Goal: Task Accomplishment & Management: Manage account settings

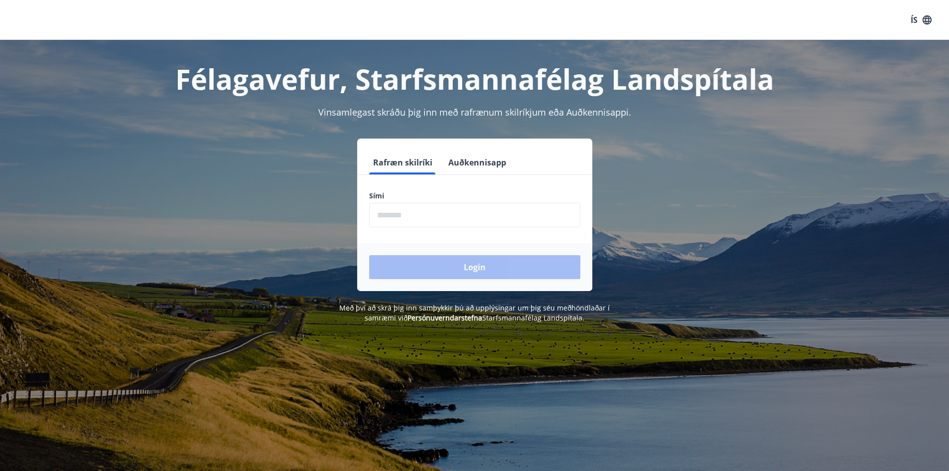
click at [434, 221] on input "phone" at bounding box center [474, 215] width 211 height 24
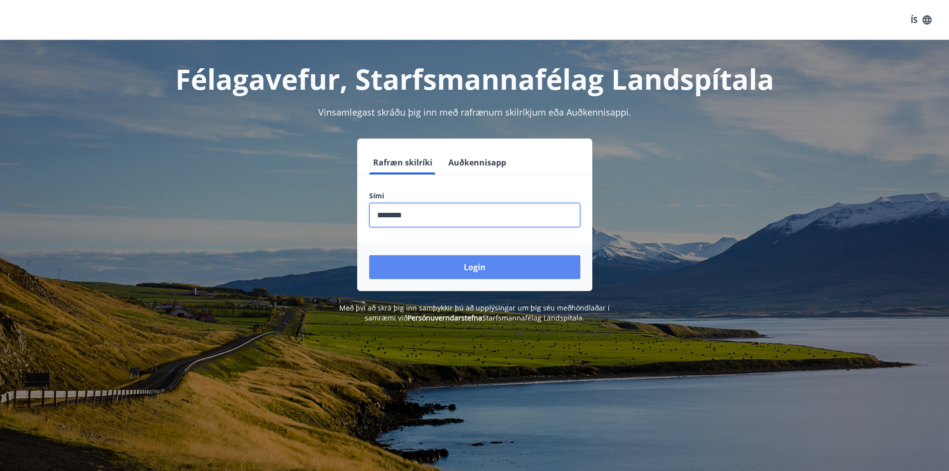
type input "********"
click at [453, 276] on button "Login" at bounding box center [474, 267] width 211 height 24
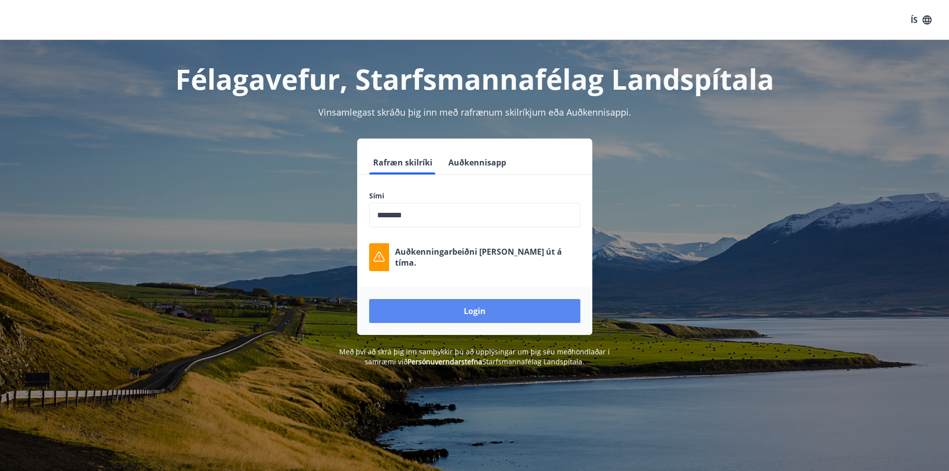
click at [492, 307] on button "Login" at bounding box center [474, 311] width 211 height 24
click at [490, 215] on input "phone" at bounding box center [474, 215] width 211 height 24
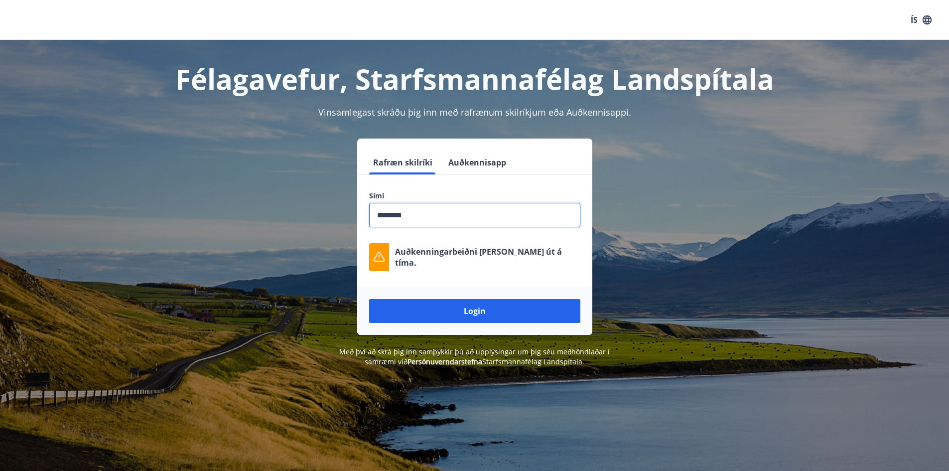
click at [490, 215] on input "phone" at bounding box center [474, 215] width 211 height 24
click at [467, 158] on button "Auðkennisapp" at bounding box center [477, 162] width 66 height 24
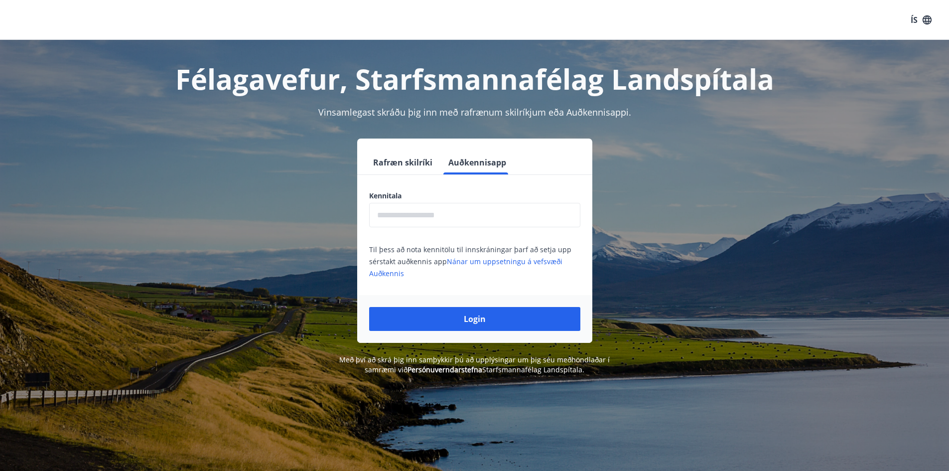
click at [426, 159] on button "Rafræn skilríki" at bounding box center [402, 162] width 67 height 24
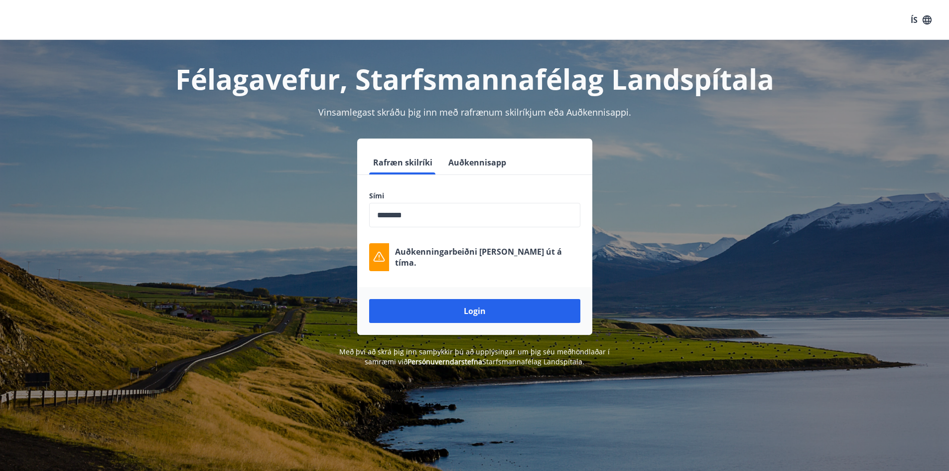
click at [432, 220] on input "phone" at bounding box center [474, 215] width 211 height 24
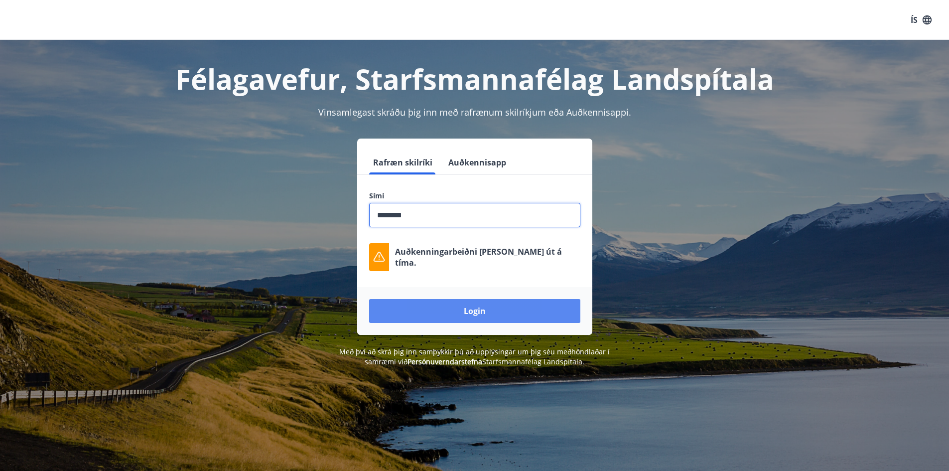
click at [459, 302] on button "Login" at bounding box center [474, 311] width 211 height 24
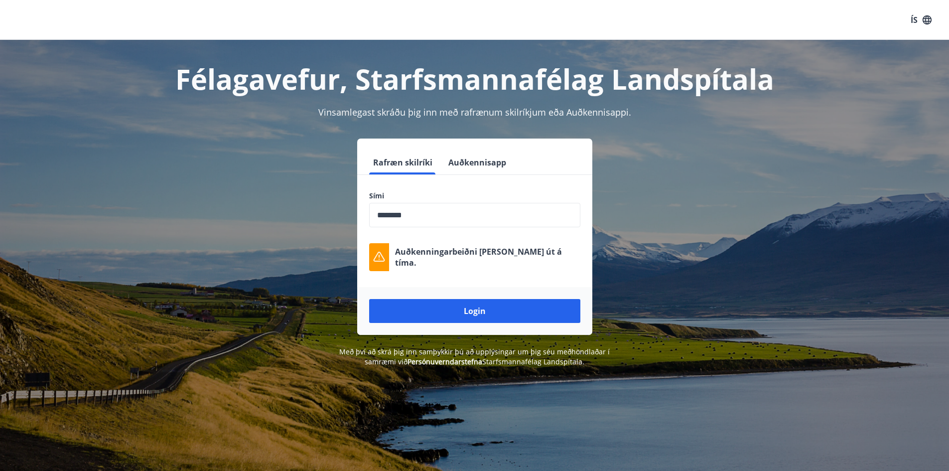
click at [490, 268] on div "Auðkenningarbeiðni [PERSON_NAME] út á tíma." at bounding box center [474, 257] width 211 height 28
click at [496, 241] on div "Sími ​ Auðkenningarbeiðni [PERSON_NAME] út á tíma." at bounding box center [474, 231] width 235 height 80
click at [470, 167] on button "Auðkennisapp" at bounding box center [477, 162] width 66 height 24
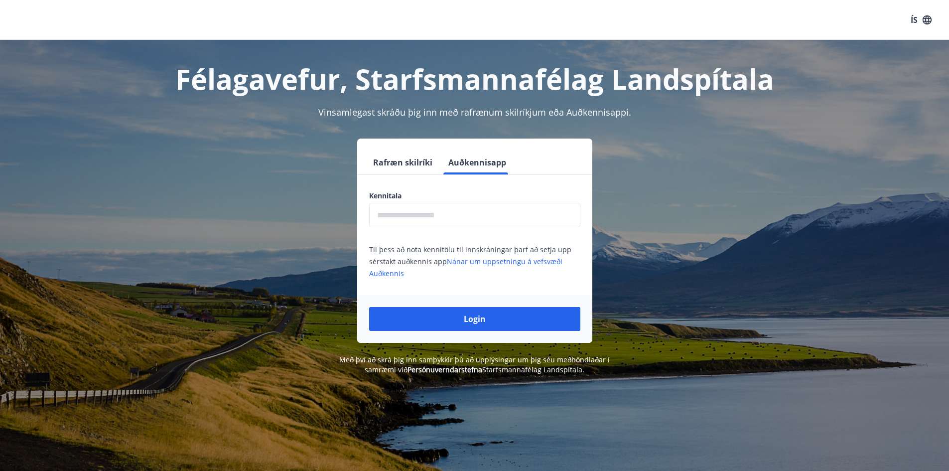
click at [403, 158] on button "Rafræn skilríki" at bounding box center [402, 162] width 67 height 24
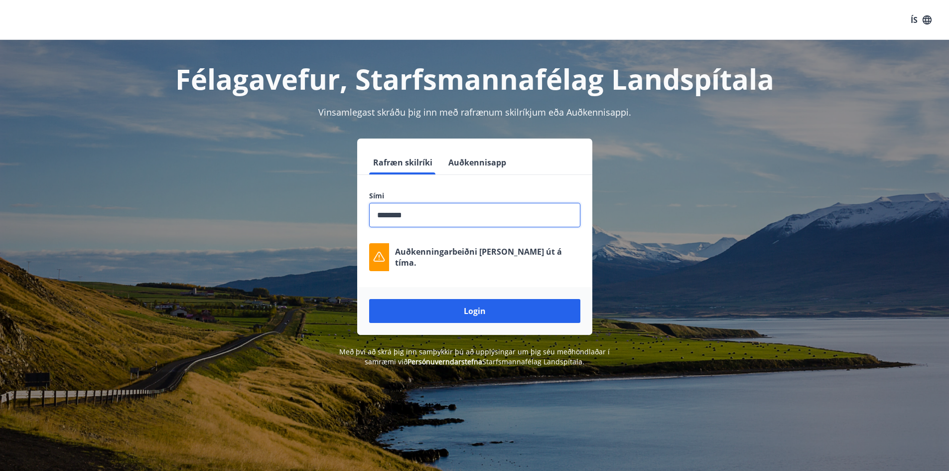
drag, startPoint x: 465, startPoint y: 210, endPoint x: 378, endPoint y: 205, distance: 87.3
click at [378, 205] on input "phone" at bounding box center [474, 215] width 211 height 24
type input "********"
click at [499, 320] on button "Login" at bounding box center [474, 311] width 211 height 24
click at [469, 167] on button "Auðkennisapp" at bounding box center [477, 162] width 66 height 24
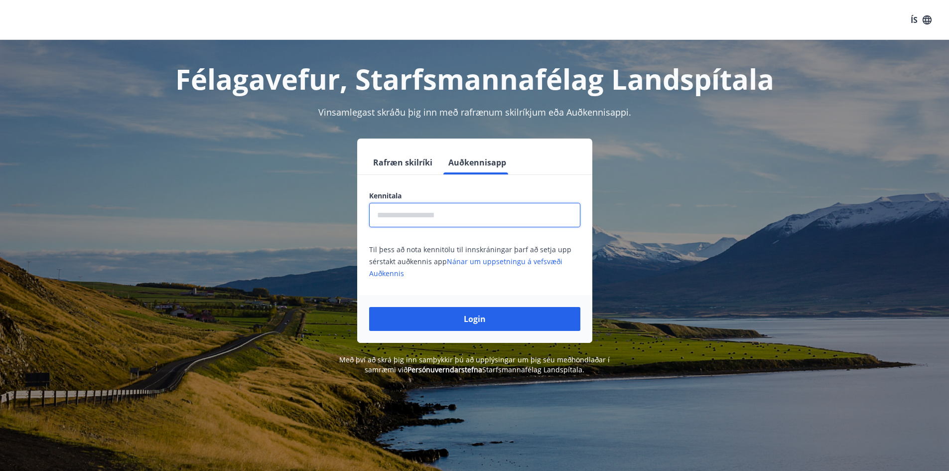
click at [444, 217] on input "text" at bounding box center [474, 215] width 211 height 24
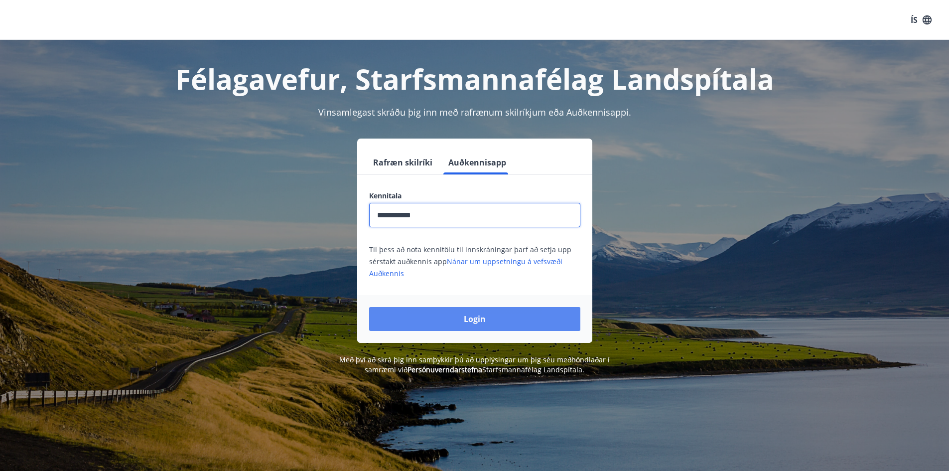
type input "**********"
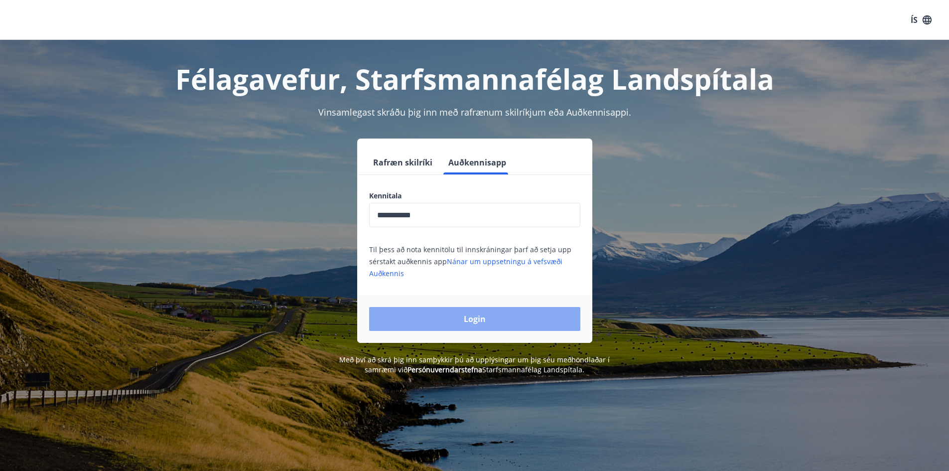
click at [452, 321] on button "Login" at bounding box center [474, 319] width 211 height 24
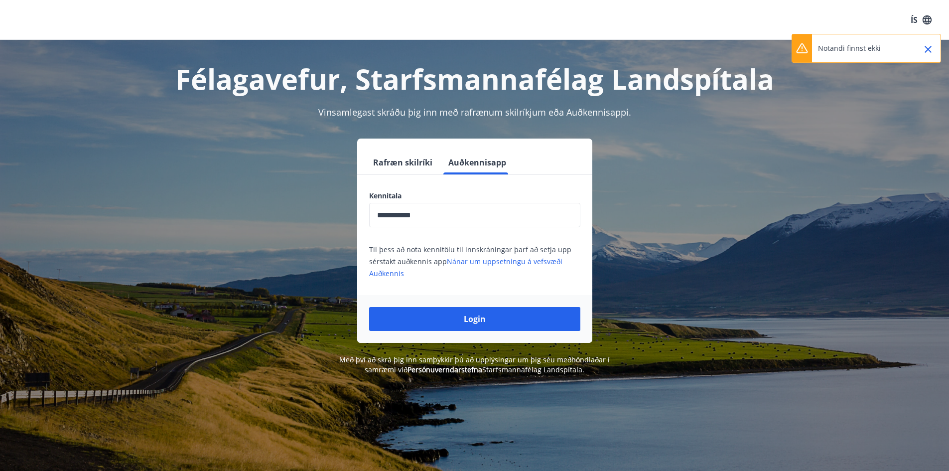
click at [412, 82] on h1 "Félagavefur, Starfsmannafélag Landspítala" at bounding box center [475, 79] width 694 height 38
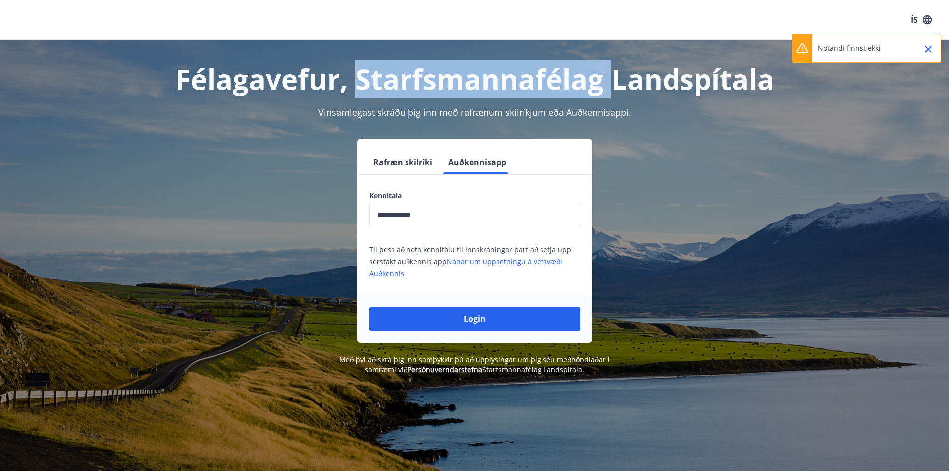
click at [412, 82] on h1 "Félagavefur, Starfsmannafélag Landspítala" at bounding box center [475, 79] width 694 height 38
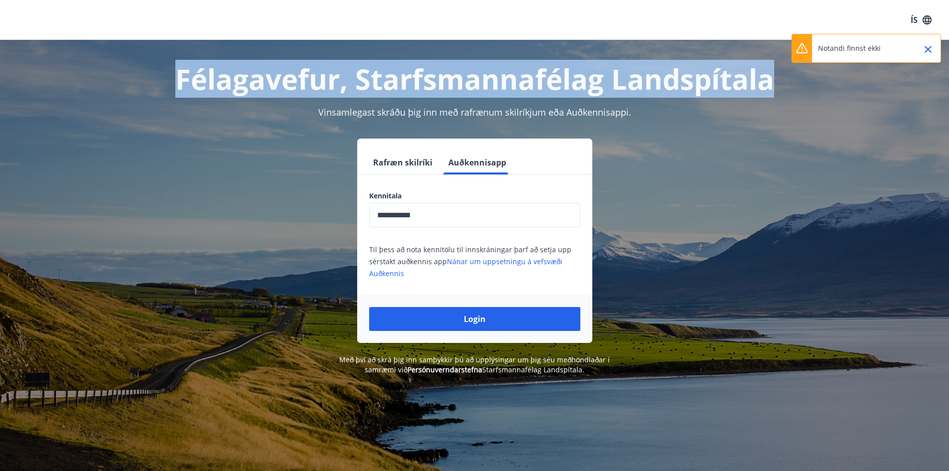
click at [412, 82] on h1 "Félagavefur, Starfsmannafélag Landspítala" at bounding box center [475, 79] width 694 height 38
click at [416, 96] on h1 "Félagavefur, Starfsmannafélag Landspítala" at bounding box center [475, 79] width 694 height 38
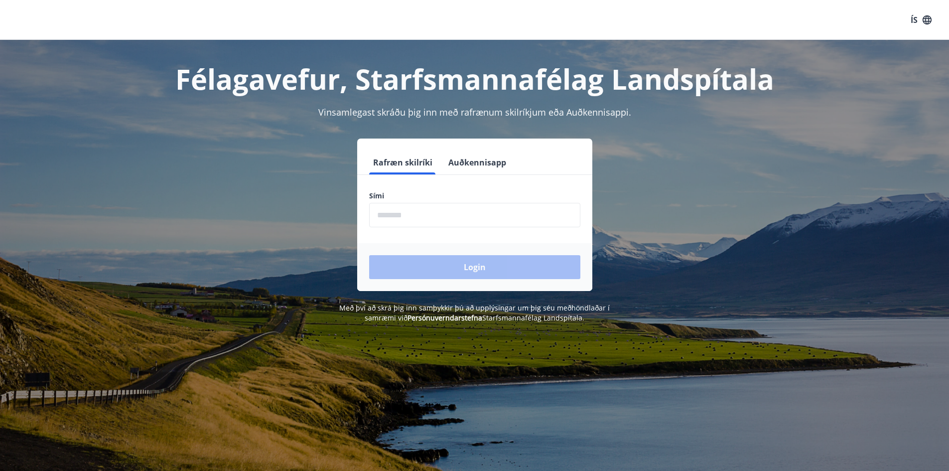
click at [464, 218] on input "phone" at bounding box center [474, 215] width 211 height 24
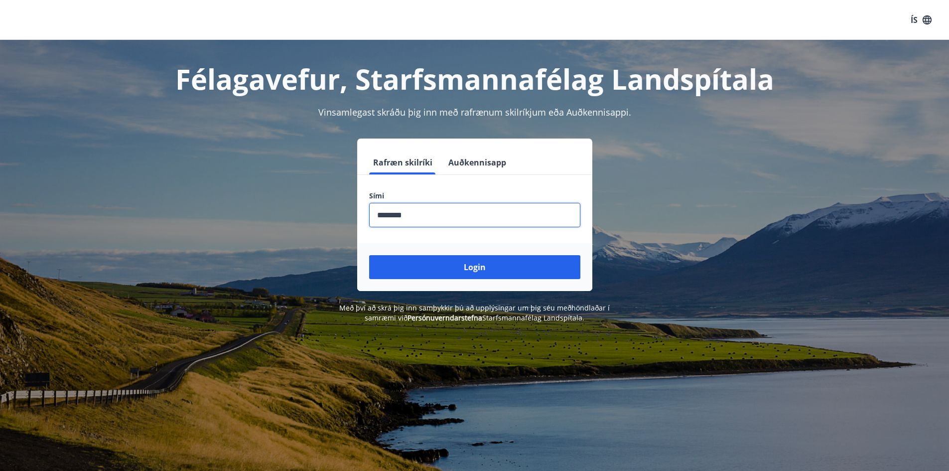
type input "********"
click at [369, 255] on button "Login" at bounding box center [474, 267] width 211 height 24
